Goal: Task Accomplishment & Management: Check status

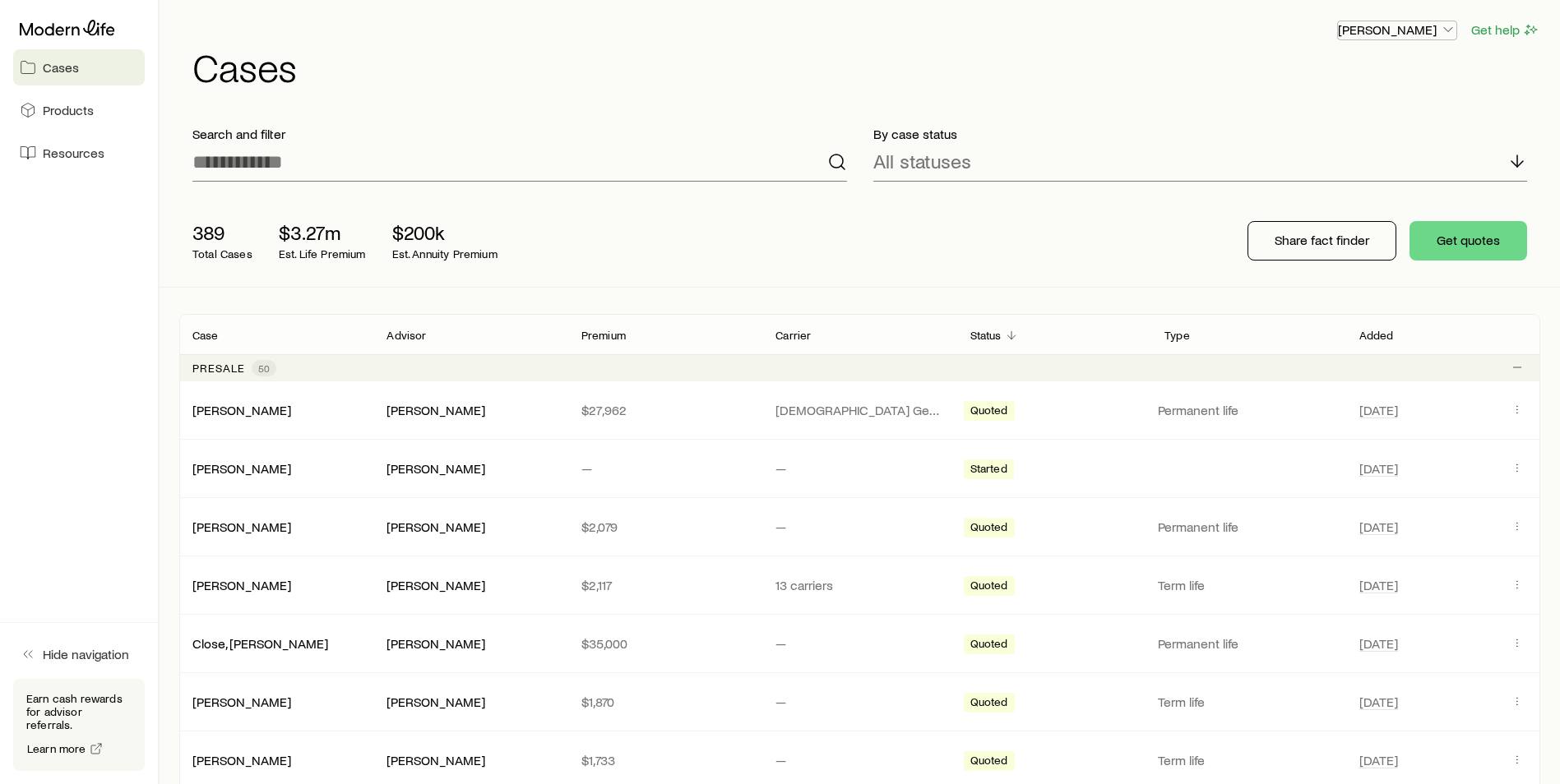
click at [1422, 36] on p "[PERSON_NAME]" at bounding box center [1398, 29] width 119 height 17
click at [1080, 86] on div "[PERSON_NAME] Get help Cases" at bounding box center [859, 52] width 1361 height 106
click at [408, 341] on p "Advisor" at bounding box center [406, 335] width 39 height 13
click at [419, 334] on p "Advisor" at bounding box center [406, 335] width 39 height 13
click at [595, 334] on p "Premium" at bounding box center [604, 335] width 45 height 13
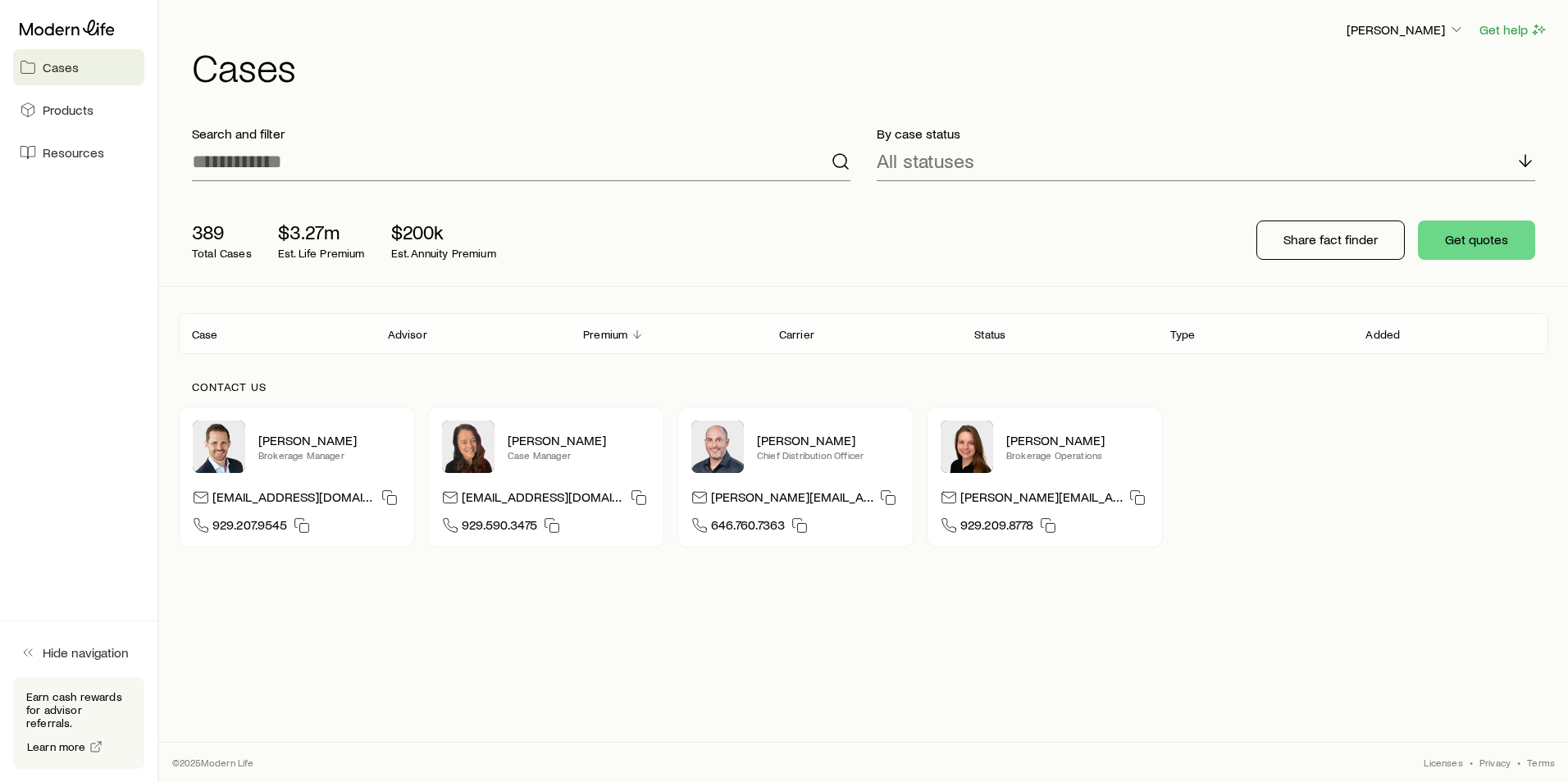
click at [401, 337] on p "Advisor" at bounding box center [407, 334] width 39 height 13
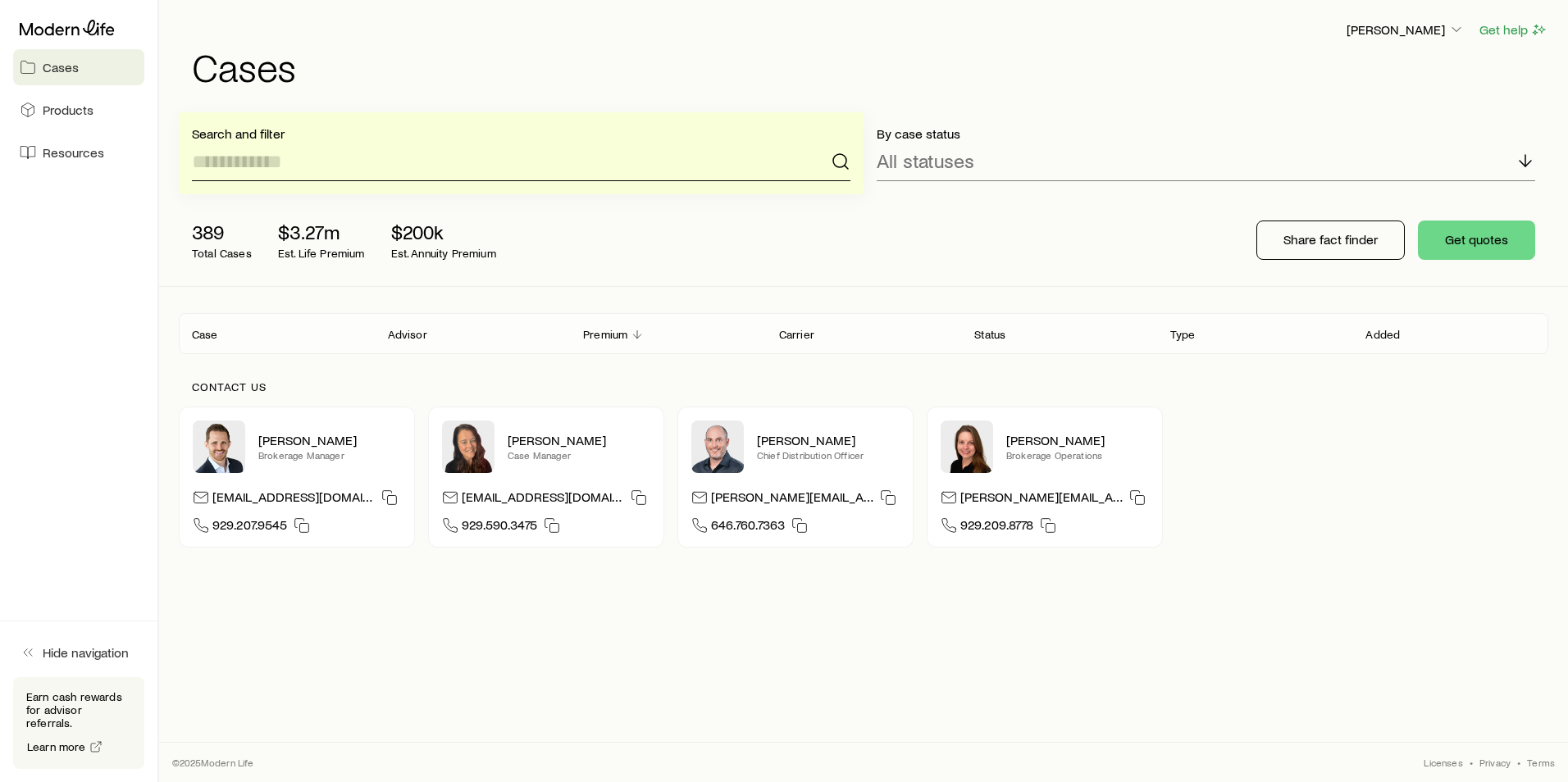
click at [697, 172] on input at bounding box center [521, 161] width 659 height 39
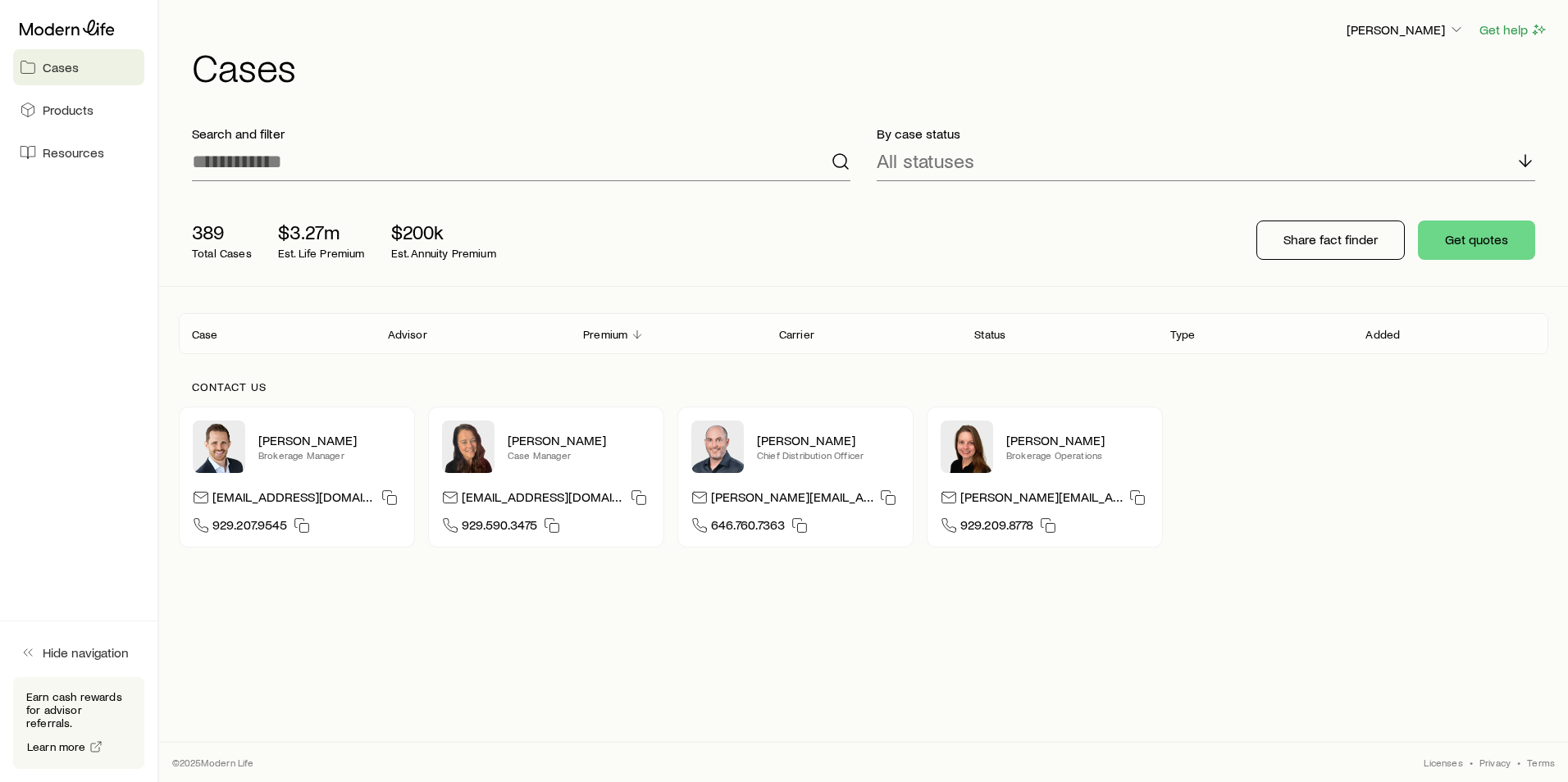
click at [68, 68] on span "Cases" at bounding box center [60, 67] width 36 height 17
click at [62, 31] on icon at bounding box center [67, 28] width 95 height 16
click at [370, 320] on header "Case Advisor Premium Carrier Status Type Added" at bounding box center [863, 334] width 1369 height 39
click at [308, 337] on div "Case" at bounding box center [276, 334] width 196 height 20
click at [535, 343] on div "Advisor" at bounding box center [472, 334] width 196 height 20
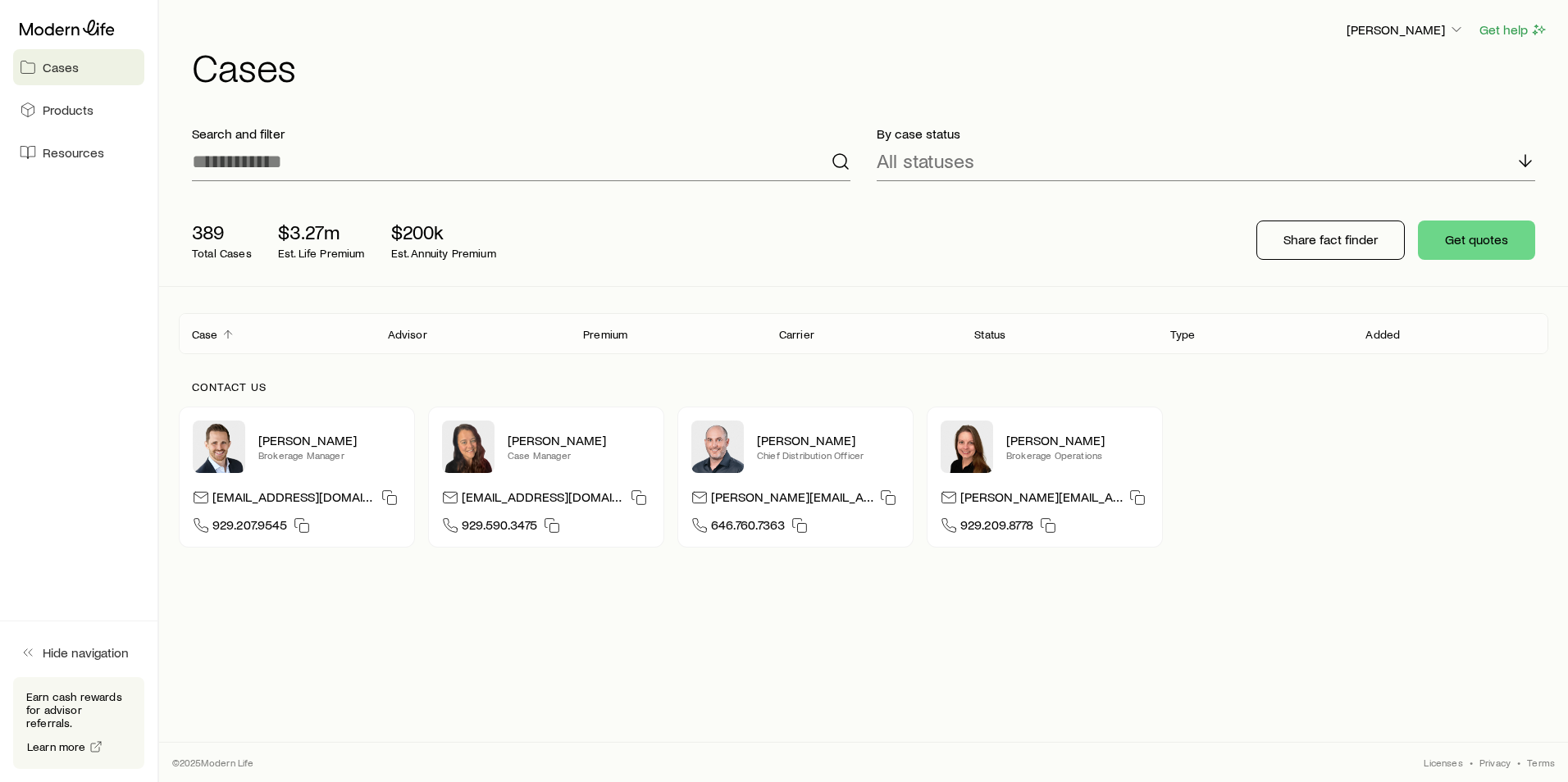
click at [408, 346] on header "Case Advisor Premium Carrier Status Type Added" at bounding box center [863, 334] width 1369 height 39
click at [408, 340] on p "Advisor" at bounding box center [407, 334] width 39 height 13
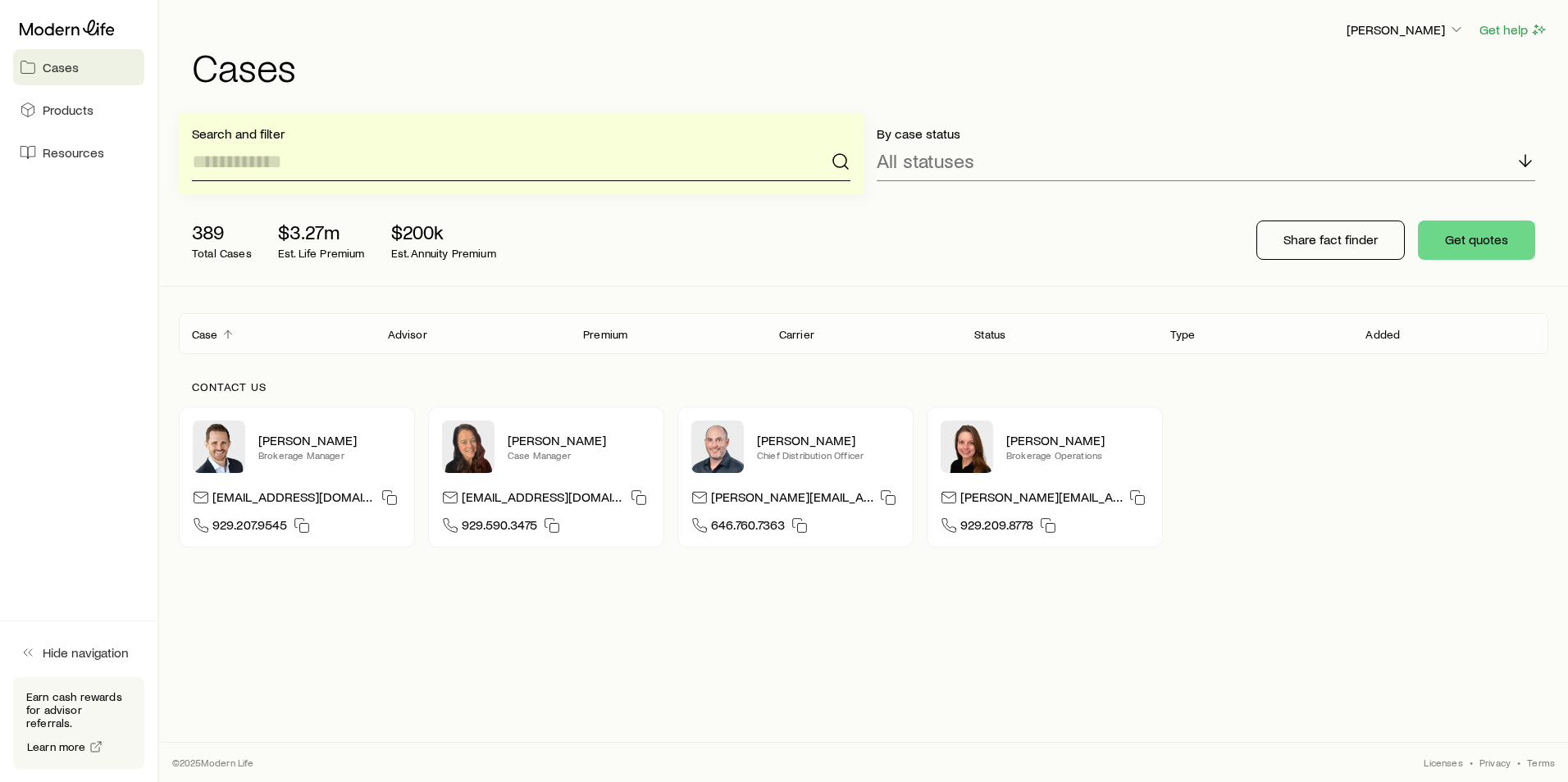
click at [430, 177] on input at bounding box center [521, 161] width 659 height 39
click at [835, 165] on circle at bounding box center [840, 160] width 13 height 13
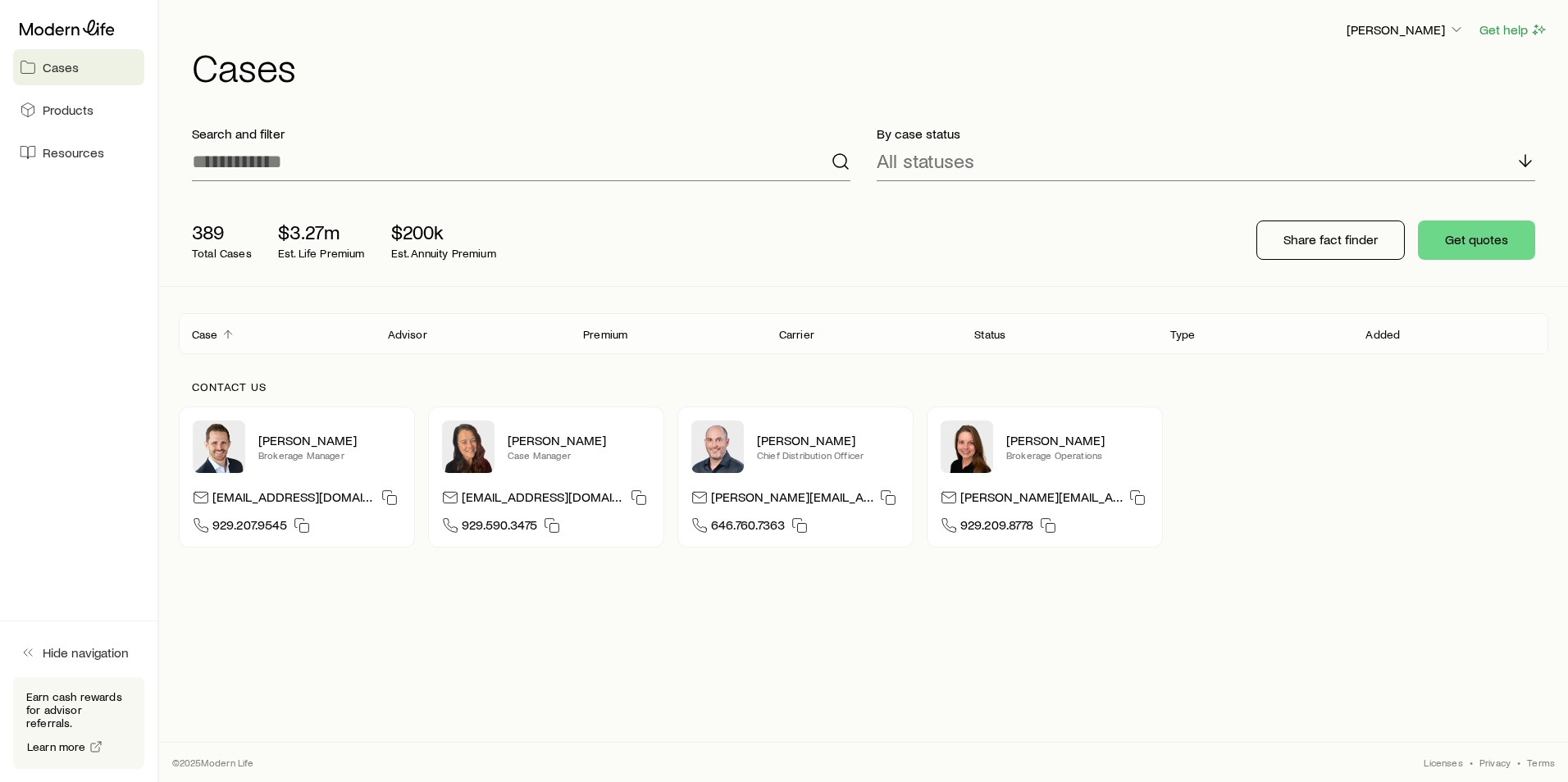
click at [222, 65] on h1 "Cases" at bounding box center [869, 66] width 1356 height 39
click at [221, 339] on icon "Client cases" at bounding box center [227, 334] width 13 height 13
click at [223, 330] on icon "Client cases" at bounding box center [227, 334] width 13 height 13
click at [214, 238] on p "389" at bounding box center [221, 232] width 60 height 23
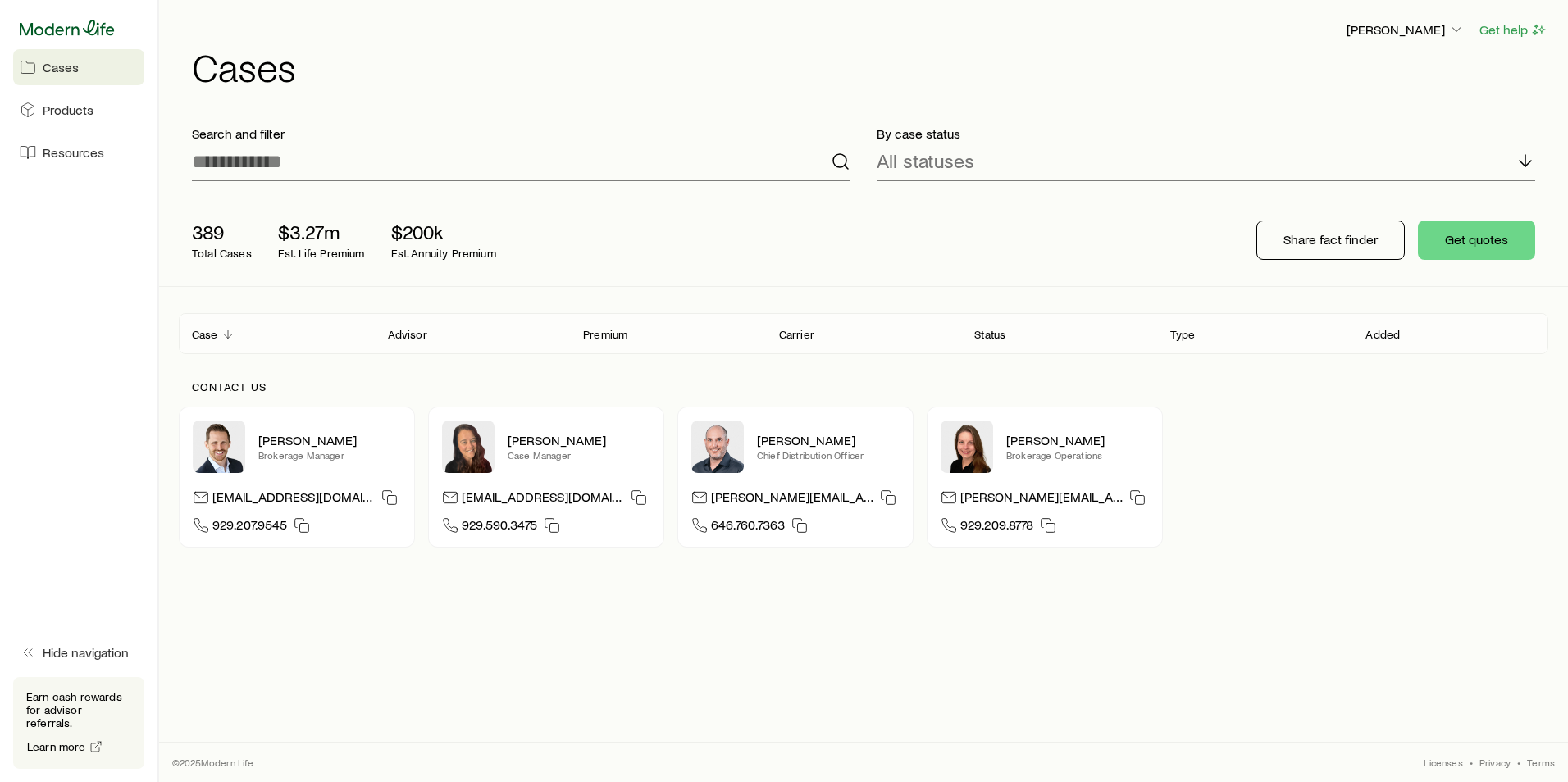
click at [48, 30] on icon at bounding box center [67, 28] width 95 height 17
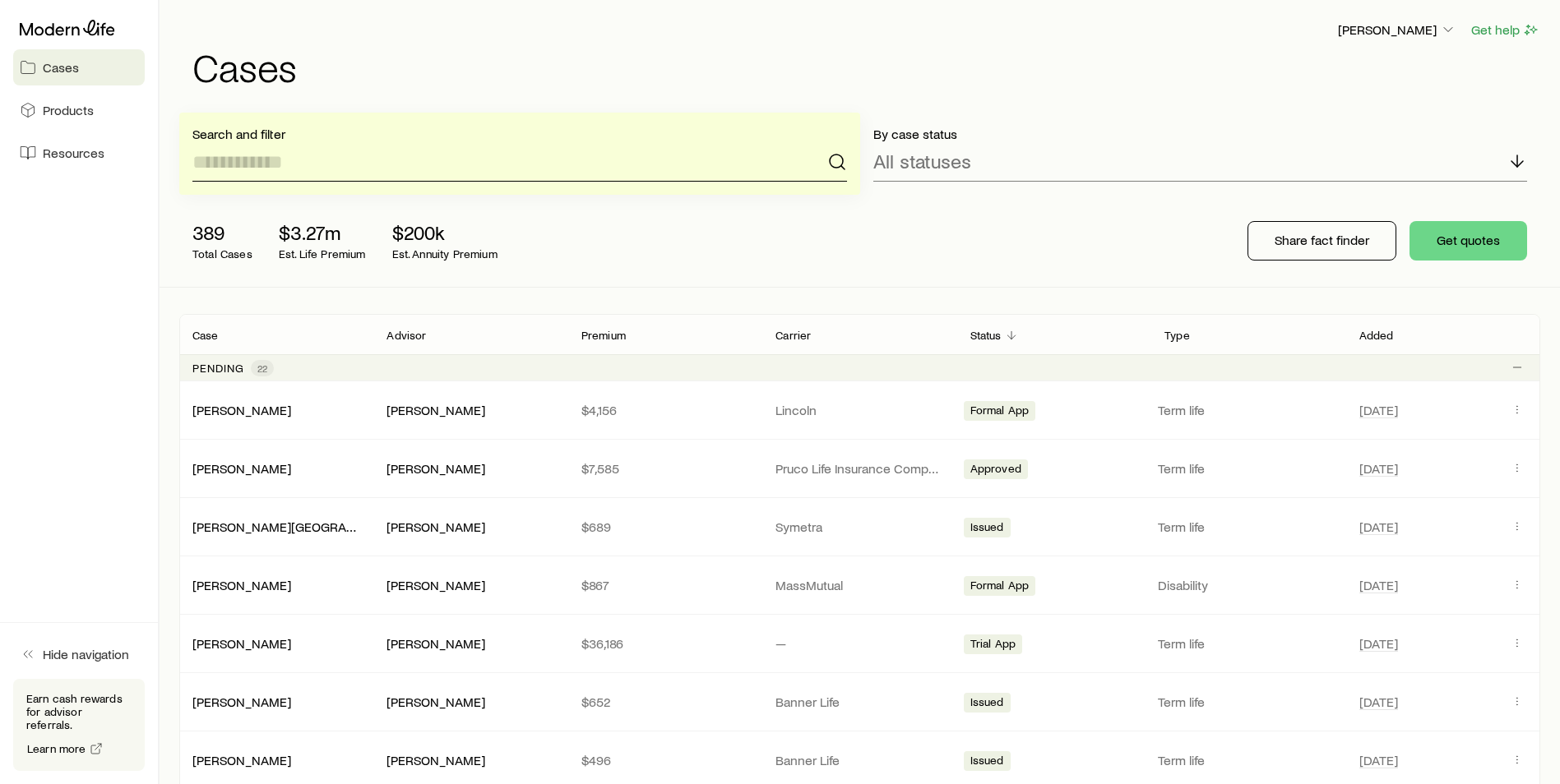
click at [381, 164] on input at bounding box center [519, 162] width 654 height 39
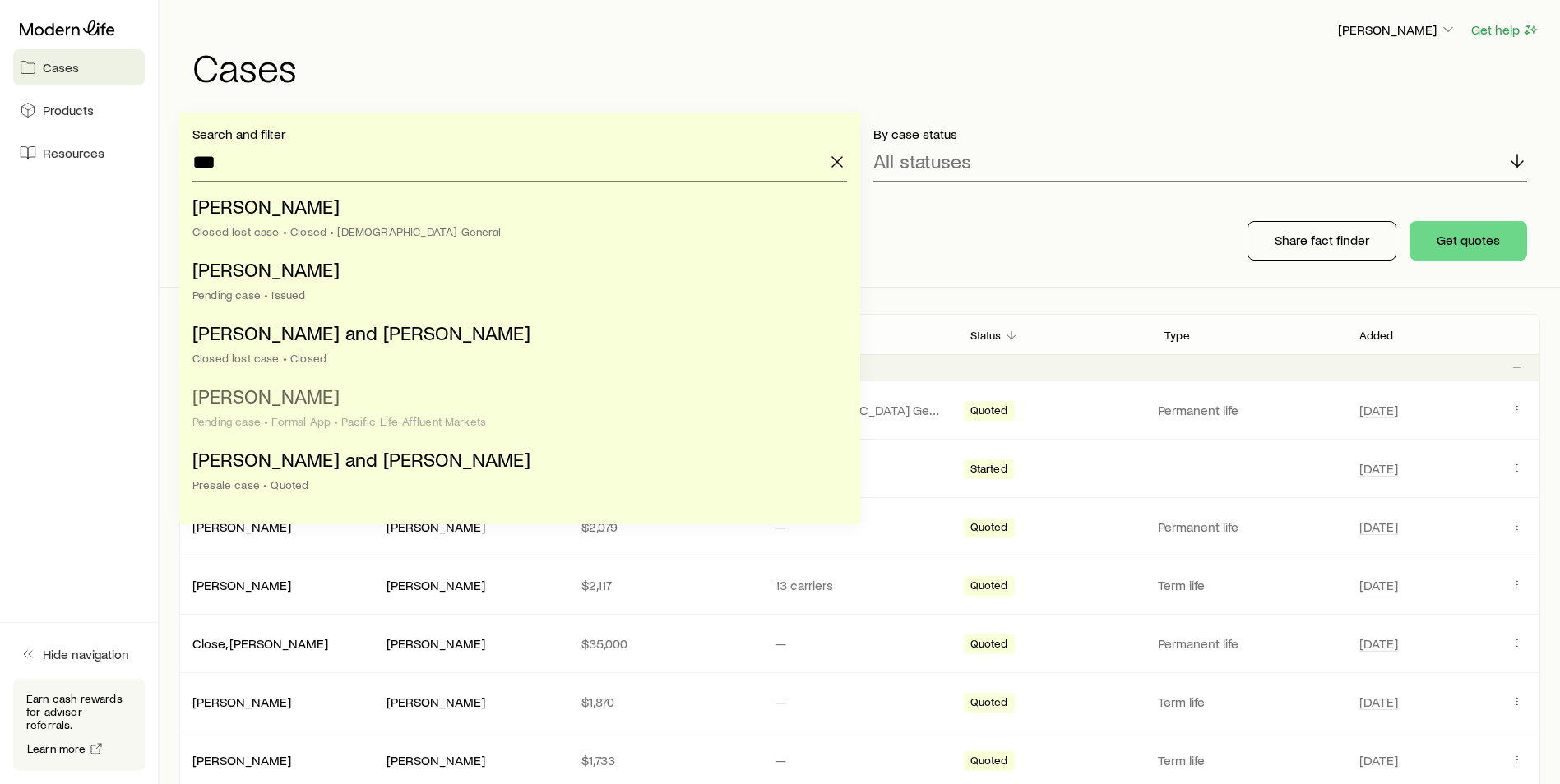
click at [316, 423] on div "Pending case • Formal App • Pacific Life Affluent Markets" at bounding box center [514, 421] width 645 height 13
type input "**********"
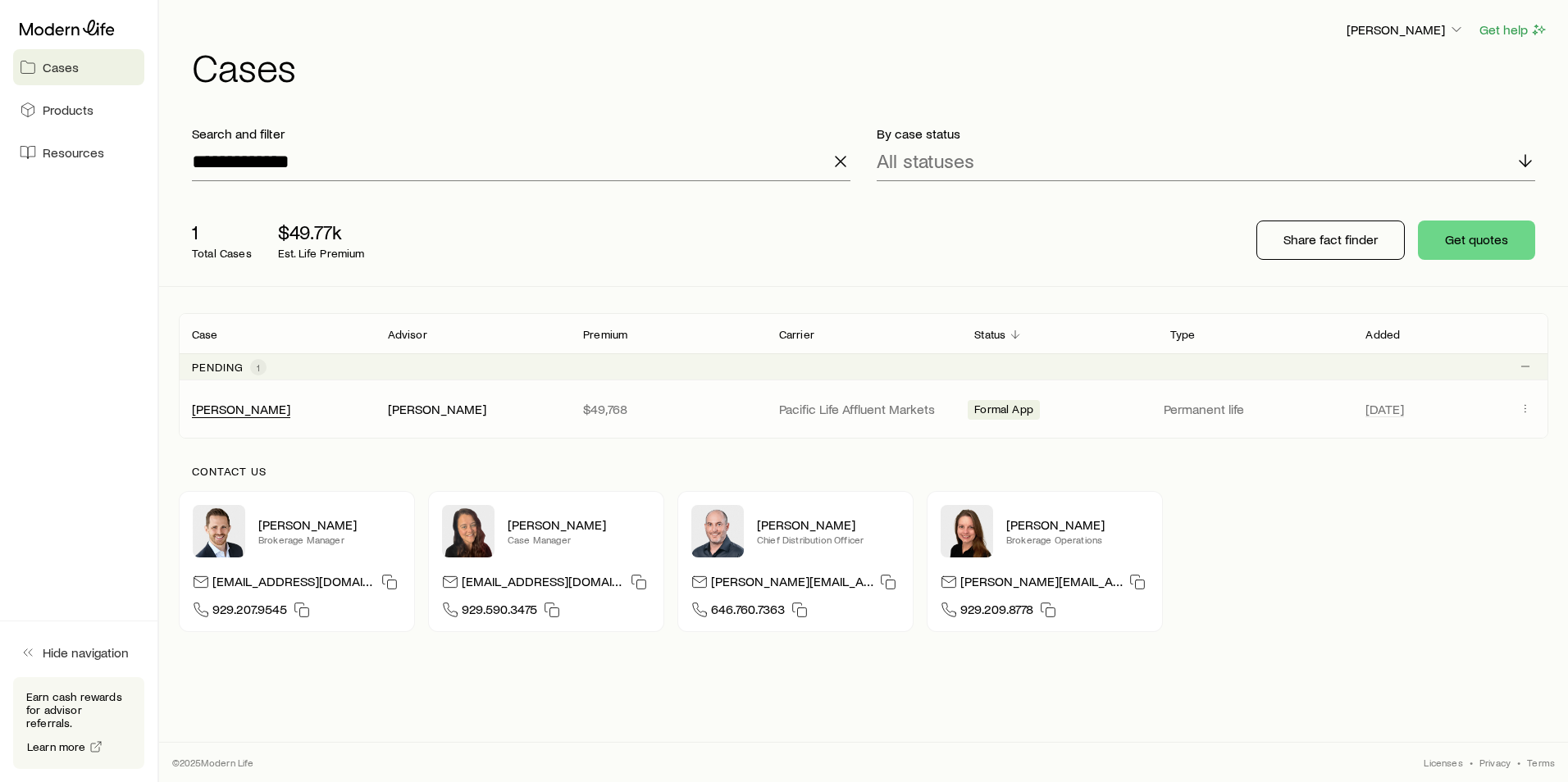
click at [227, 417] on div "[PERSON_NAME]" at bounding box center [240, 409] width 98 height 17
click at [237, 414] on link "[PERSON_NAME]" at bounding box center [241, 408] width 98 height 16
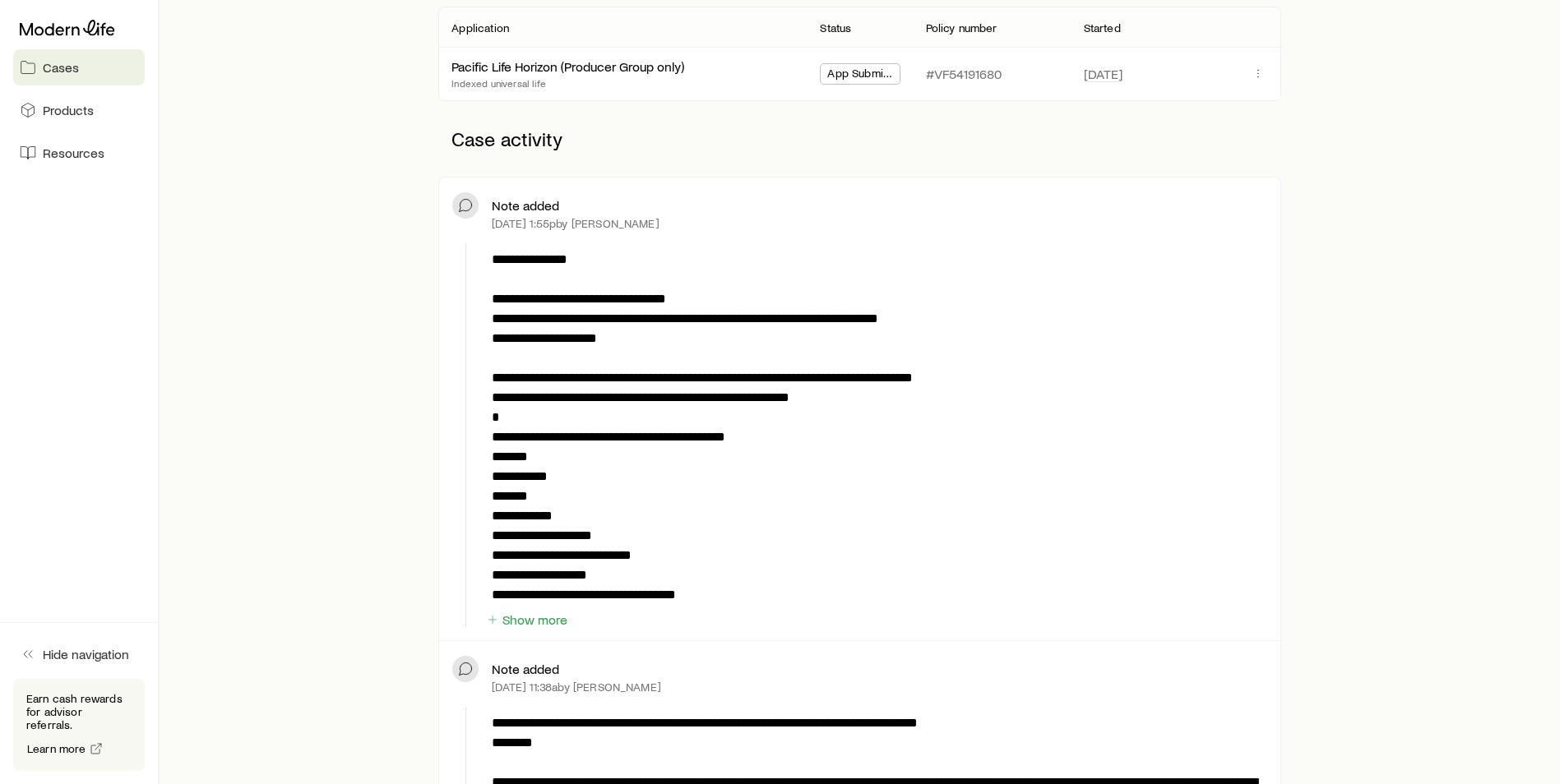
scroll to position [329, 0]
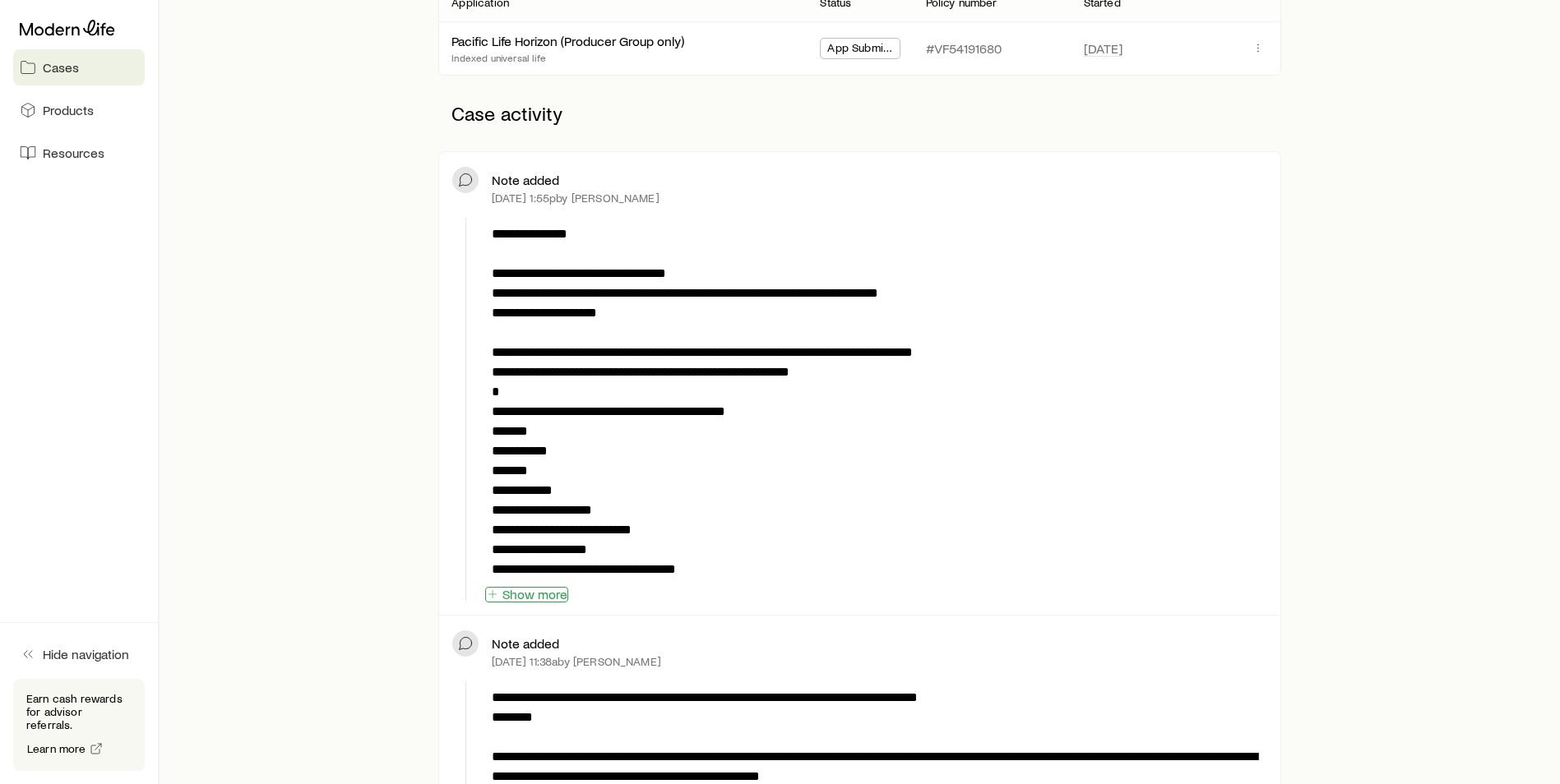
click at [535, 590] on button "Show more" at bounding box center [527, 595] width 83 height 16
